Goal: Information Seeking & Learning: Learn about a topic

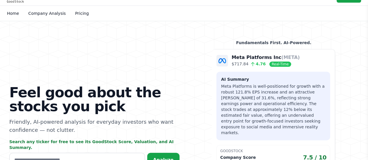
scroll to position [16, 0]
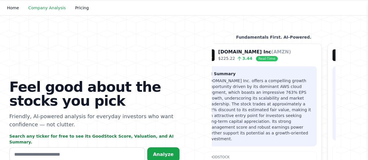
click at [46, 7] on link "Company Analysis" at bounding box center [46, 8] width 37 height 5
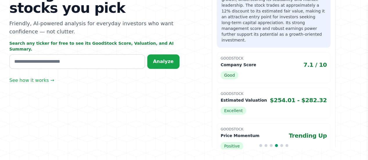
scroll to position [115, 0]
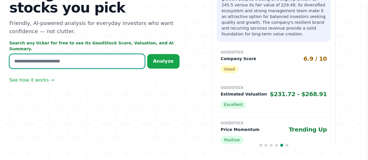
click at [77, 58] on input "text" at bounding box center [76, 61] width 135 height 15
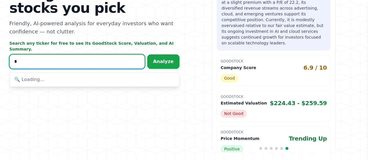
scroll to position [118, 0]
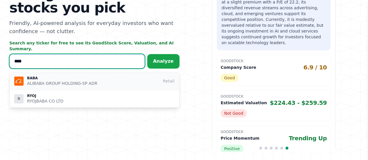
type input "****"
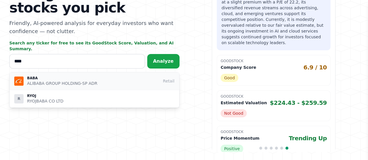
click at [99, 78] on div "BABA ALIBABA GROUP HOLDING-SP ADR Retail" at bounding box center [94, 81] width 160 height 10
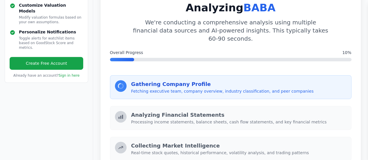
scroll to position [94, 0]
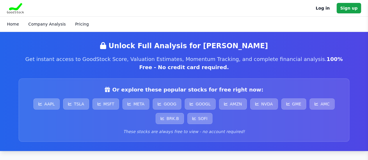
click at [80, 27] on div "Home Company Analysis Pricing" at bounding box center [95, 24] width 177 height 10
click at [78, 22] on link "Pricing" at bounding box center [82, 24] width 14 height 5
